Goal: Transaction & Acquisition: Book appointment/travel/reservation

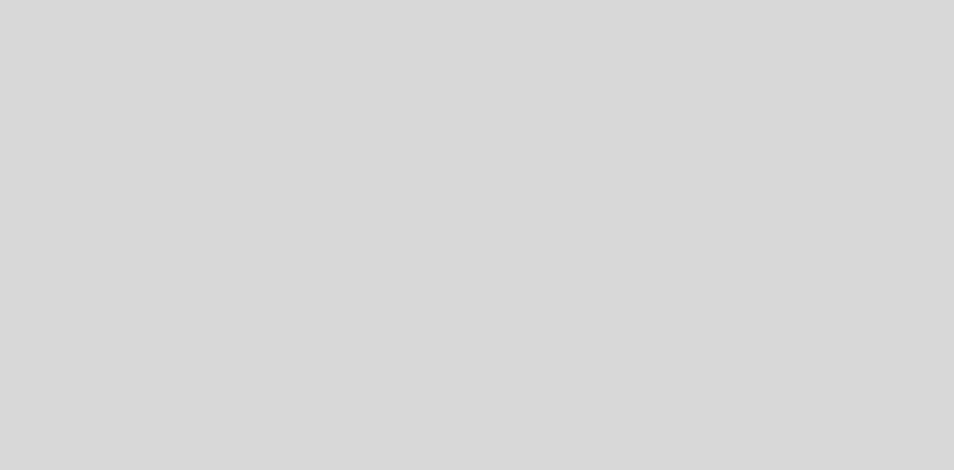
select select "es"
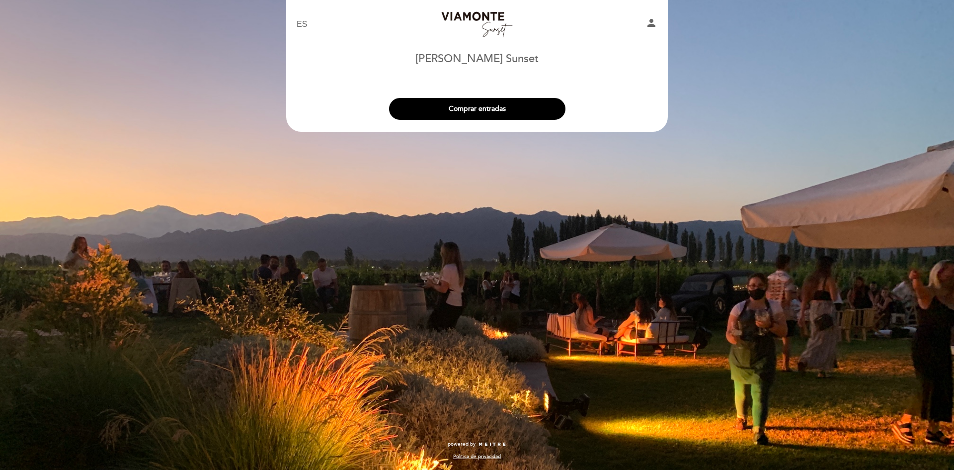
click at [515, 47] on div "EN ES PT [GEOGRAPHIC_DATA][PERSON_NAME] person" at bounding box center [477, 27] width 361 height 41
click at [499, 107] on button "Comprar entradas" at bounding box center [477, 109] width 176 height 22
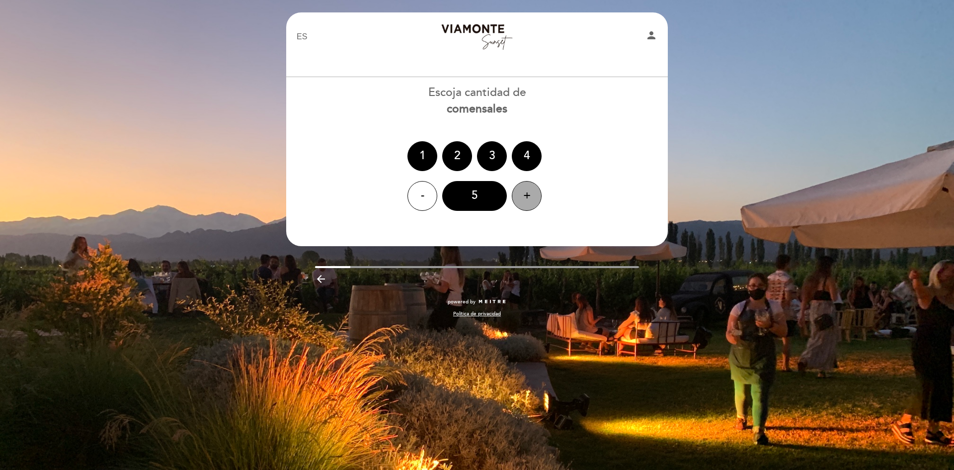
click at [532, 195] on div "+" at bounding box center [527, 196] width 30 height 30
click at [486, 197] on div "8" at bounding box center [474, 196] width 65 height 30
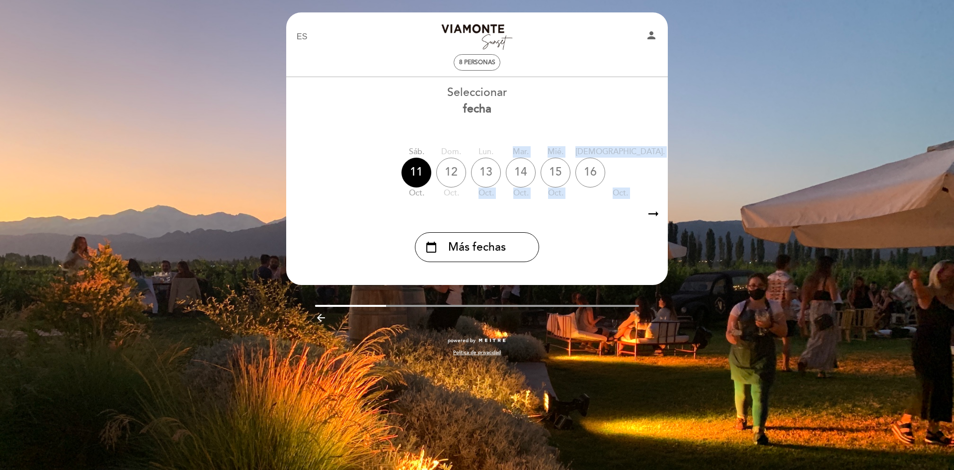
drag, startPoint x: 471, startPoint y: 201, endPoint x: 522, endPoint y: 206, distance: 51.4
click at [522, 206] on div "Seleccionar fecha [DATE] [DATE] [DATE] [DATE] [DATE] [DATE] [DATE] sáb. oct. do…" at bounding box center [477, 172] width 383 height 177
click at [503, 245] on span "Más fechas" at bounding box center [477, 247] width 58 height 16
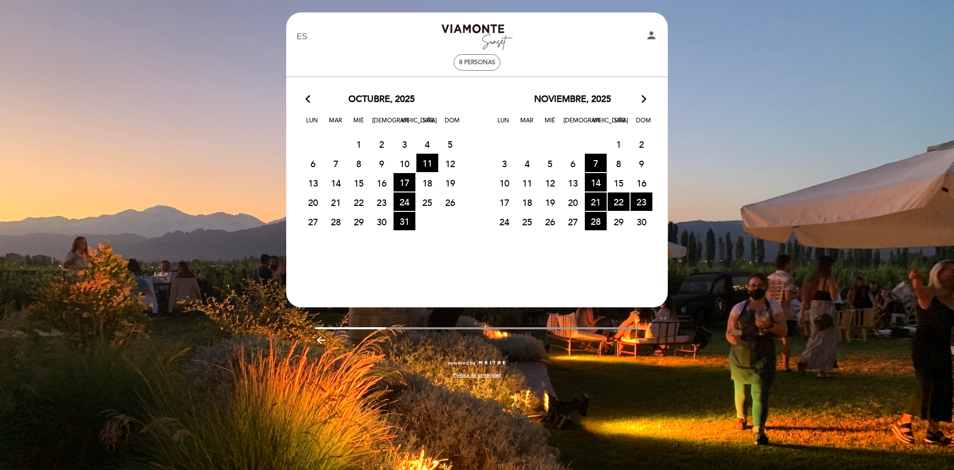
click at [641, 97] on icon "arrow_forward_ios" at bounding box center [644, 99] width 9 height 13
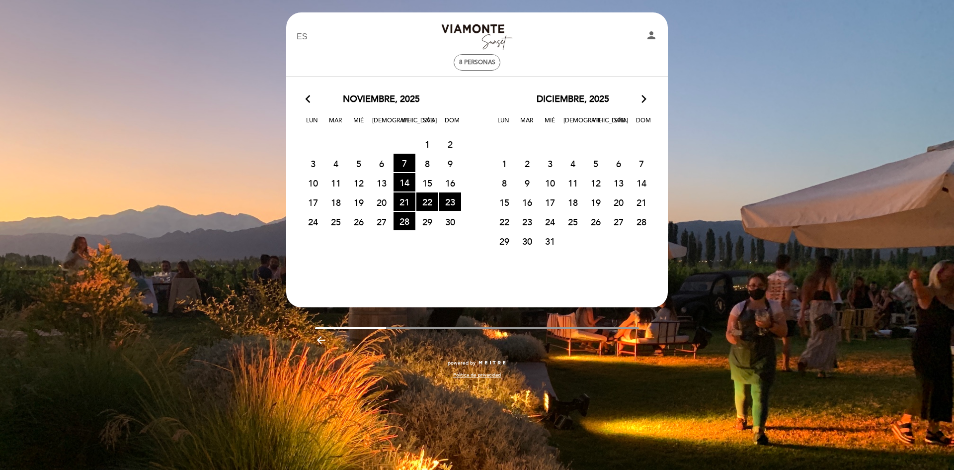
click at [570, 186] on span "11" at bounding box center [573, 182] width 22 height 18
click at [641, 94] on icon "arrow_forward_ios" at bounding box center [644, 99] width 9 height 13
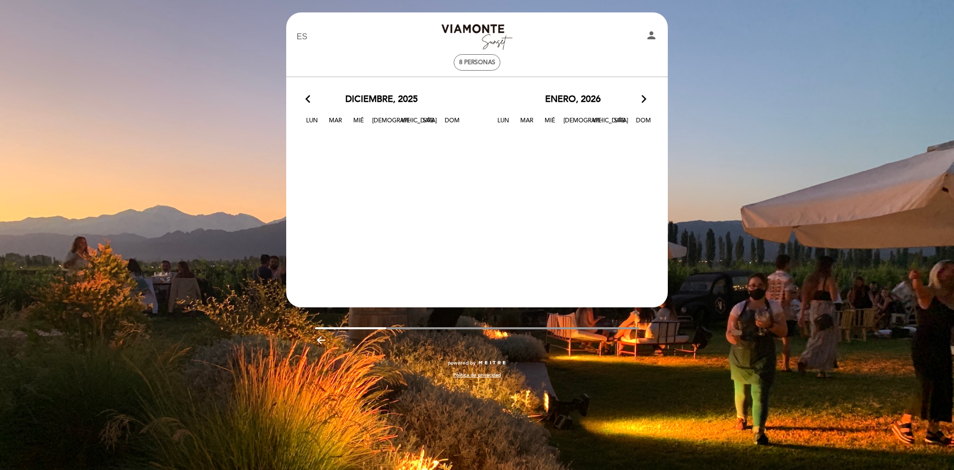
click at [308, 96] on icon "arrow_back_ios" at bounding box center [310, 99] width 9 height 13
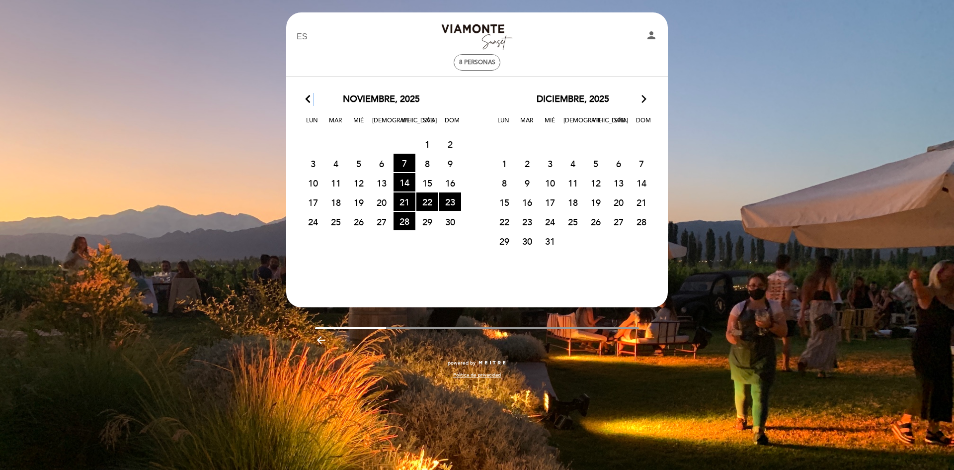
click at [310, 96] on icon "arrow_back_ios" at bounding box center [310, 99] width 9 height 13
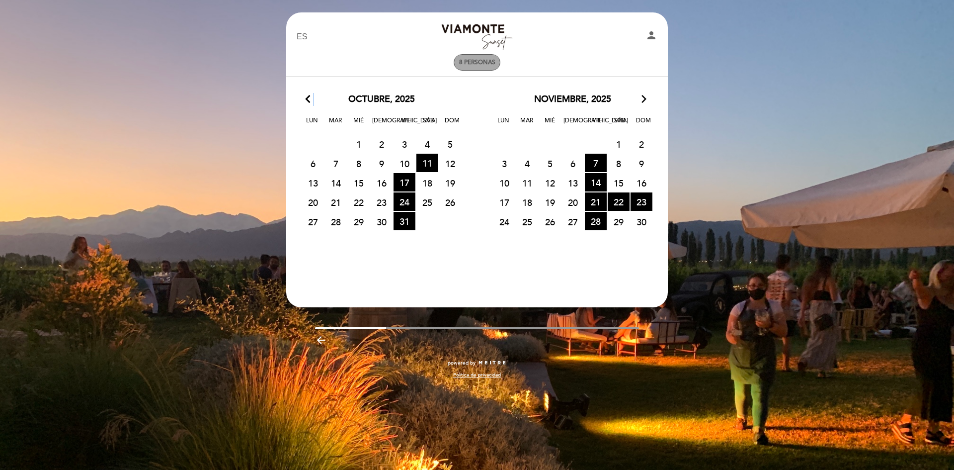
click at [490, 67] on div "8 personas" at bounding box center [477, 62] width 46 height 15
